Goal: Information Seeking & Learning: Compare options

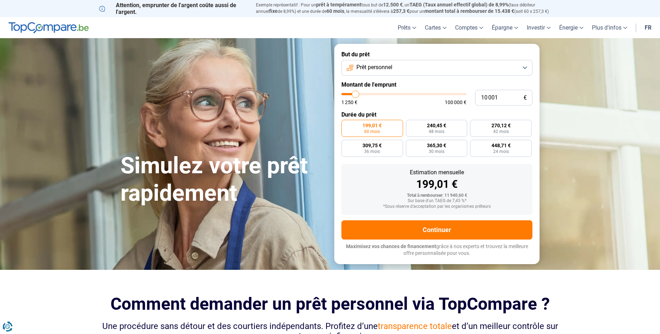
type input "9 750"
type input "9750"
click at [355, 93] on input "range" at bounding box center [404, 94] width 125 height 2
radio input "true"
click at [355, 93] on input "range" at bounding box center [404, 94] width 125 height 2
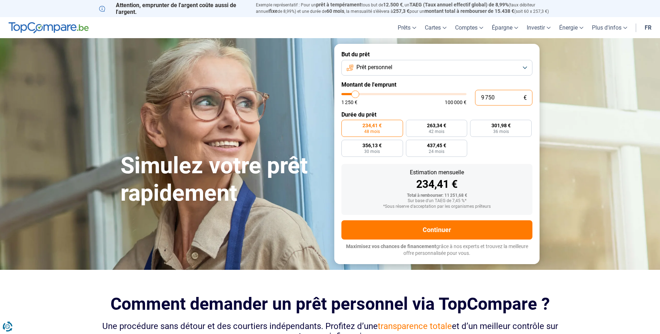
click at [506, 99] on input "9 750" at bounding box center [503, 98] width 57 height 16
type input "975"
type input "1250"
type input "97"
type input "1250"
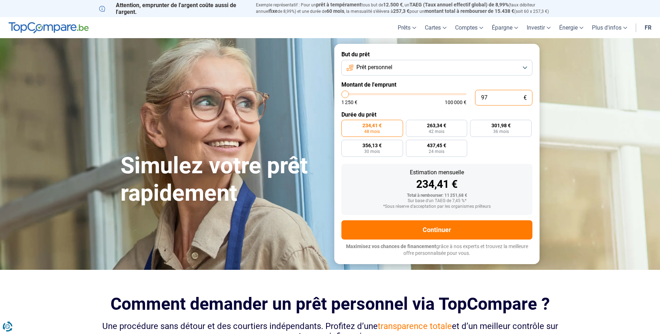
type input "9"
type input "1250"
type input "0"
type input "1250"
type input "1"
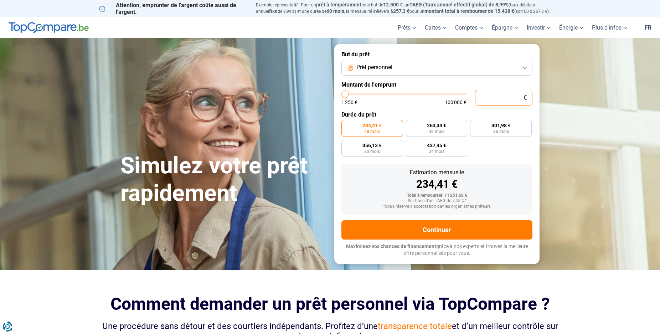
type input "1250"
type input "12"
type input "1250"
type input "125"
type input "1250"
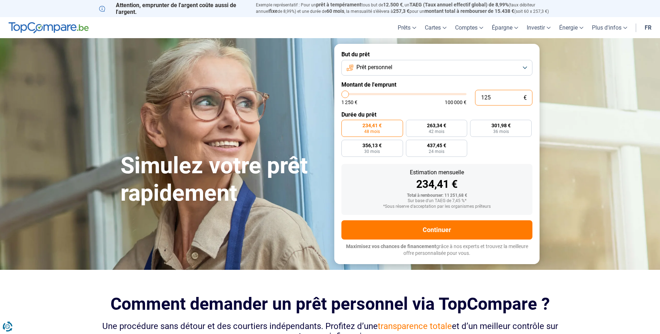
type input "1 250"
radio input "true"
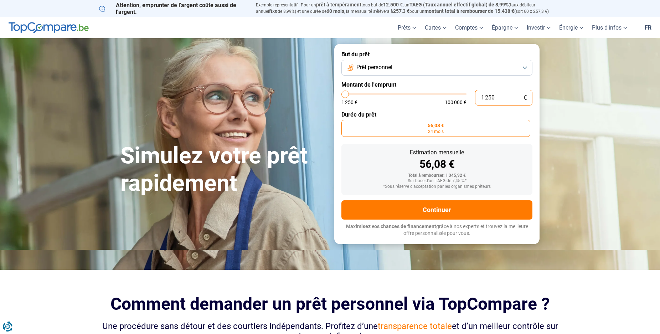
type input "1 250"
click at [444, 126] on span "56,08 €" at bounding box center [436, 125] width 16 height 5
click at [346, 124] on input "56,08 € 24 mois" at bounding box center [344, 122] width 5 height 5
click at [430, 127] on span "56,08 €" at bounding box center [436, 125] width 16 height 5
click at [346, 124] on input "56,08 € 24 mois" at bounding box center [344, 122] width 5 height 5
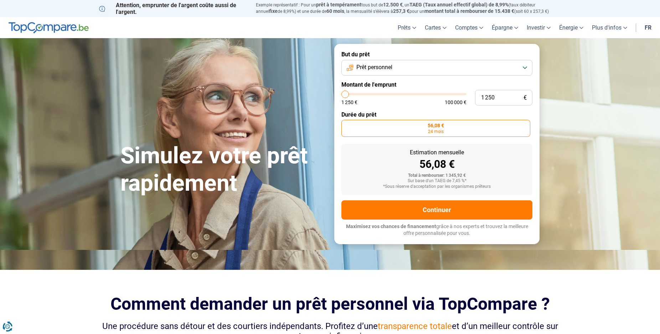
click at [360, 113] on label "Durée du prêt" at bounding box center [437, 114] width 191 height 7
click at [398, 123] on label "56,08 € 24 mois" at bounding box center [436, 128] width 189 height 17
click at [346, 123] on input "56,08 € 24 mois" at bounding box center [344, 122] width 5 height 5
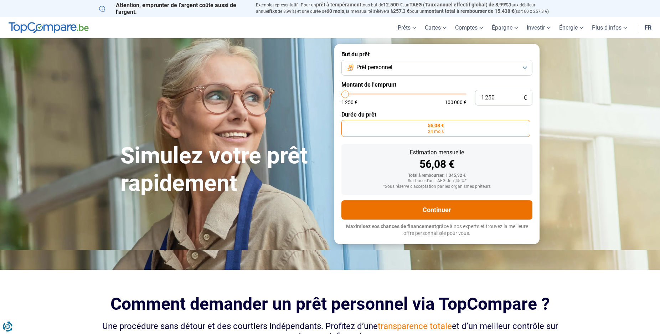
click at [423, 208] on button "Continuer" at bounding box center [437, 209] width 191 height 19
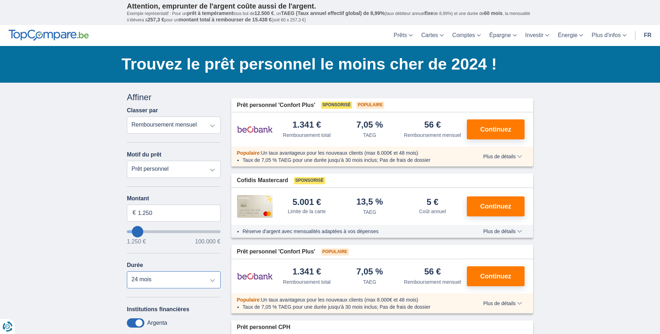
click at [127, 271] on select "12 mois 18 mois 24 mois" at bounding box center [174, 279] width 94 height 17
select select "12"
click option "12 mois" at bounding box center [0, 0] width 0 height 0
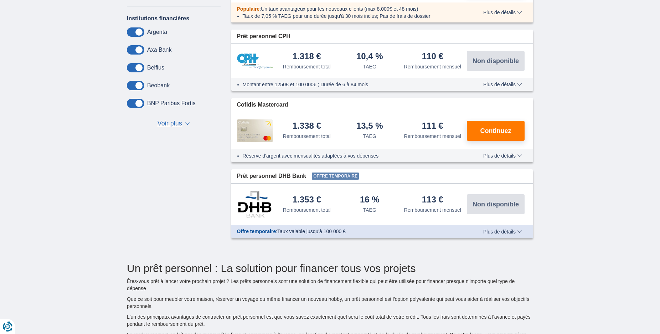
scroll to position [255, 0]
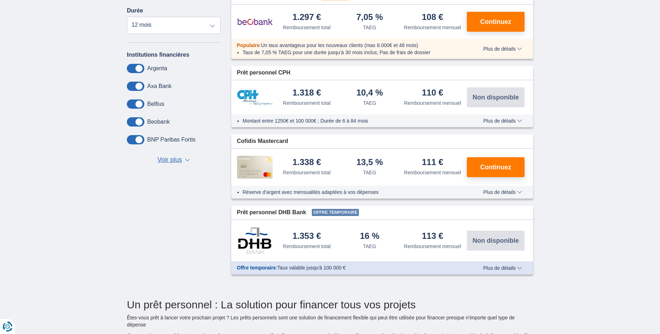
click at [256, 244] on img at bounding box center [255, 240] width 36 height 27
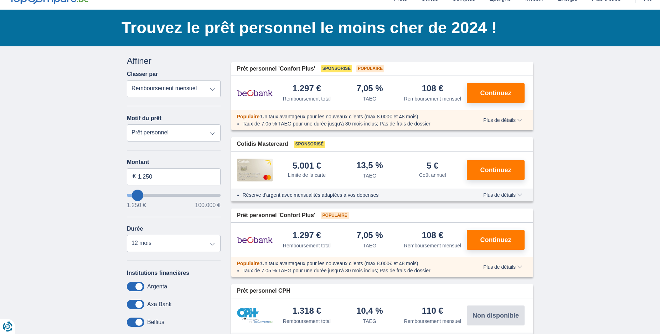
scroll to position [0, 0]
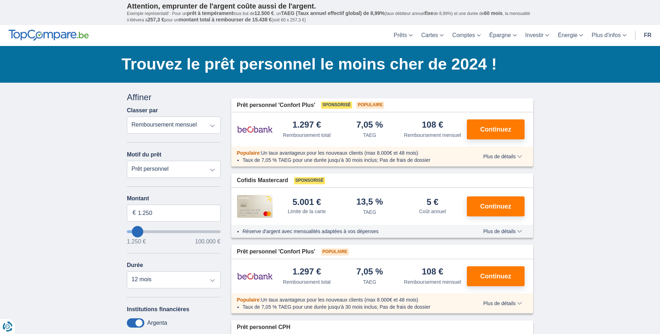
click at [127, 117] on select "Remboursement total TAEG Remboursement mensuel" at bounding box center [174, 125] width 94 height 17
click option "Remboursement total" at bounding box center [0, 0] width 0 height 0
click at [127, 117] on select "Remboursement total TAEG Remboursement mensuel" at bounding box center [174, 125] width 94 height 17
select select "apr+"
click option "TAEG" at bounding box center [0, 0] width 0 height 0
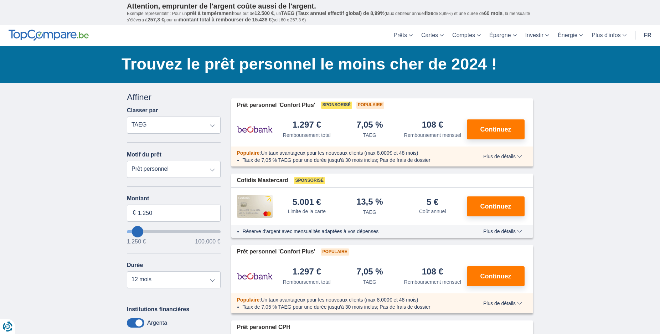
click at [127, 117] on select "Remboursement total TAEG Remboursement mensuel" at bounding box center [174, 125] width 94 height 17
